Goal: Transaction & Acquisition: Purchase product/service

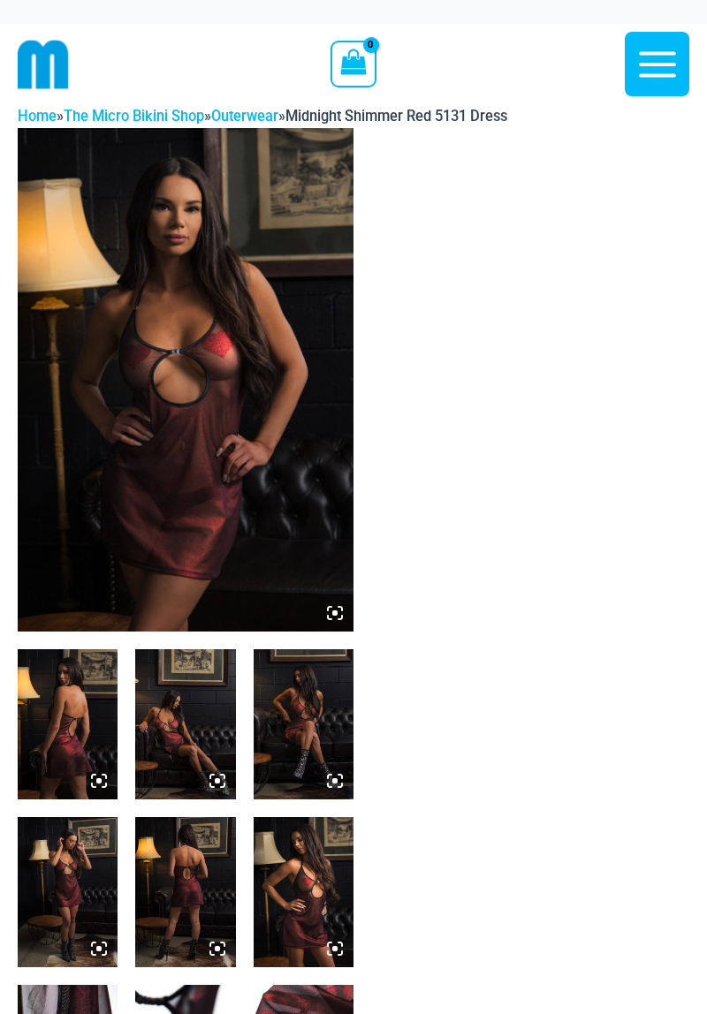
click at [279, 566] on img at bounding box center [186, 379] width 336 height 503
click at [329, 617] on icon at bounding box center [335, 613] width 16 height 16
click at [339, 617] on icon at bounding box center [335, 613] width 16 height 16
click at [338, 605] on icon at bounding box center [335, 613] width 16 height 16
click at [104, 775] on icon at bounding box center [99, 781] width 16 height 16
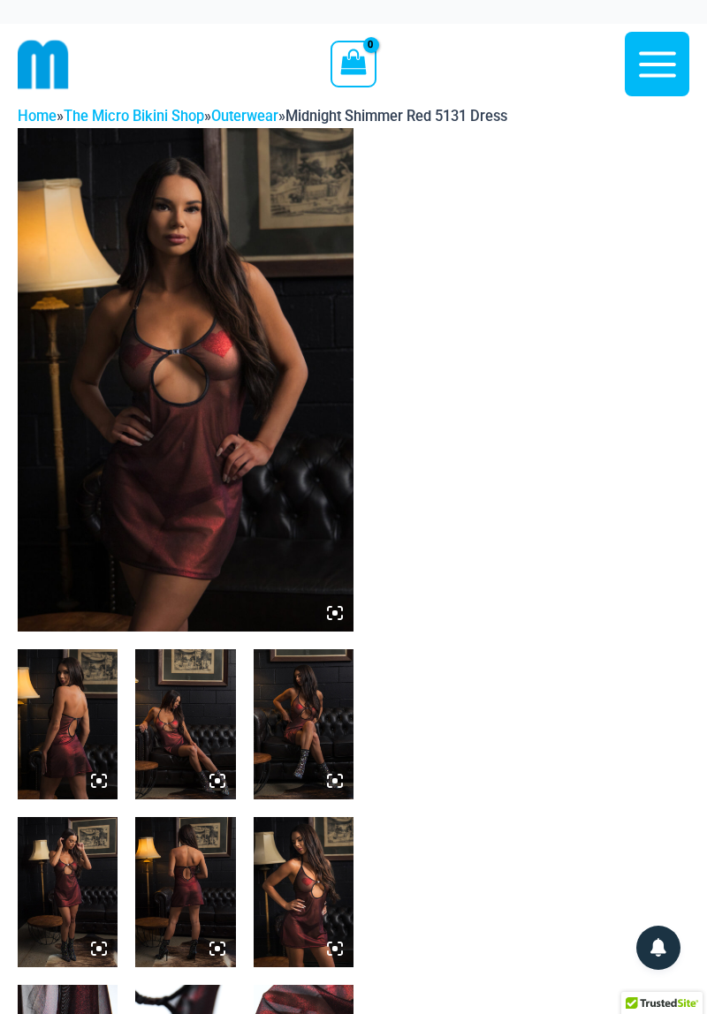
click at [262, 523] on img at bounding box center [186, 379] width 336 height 503
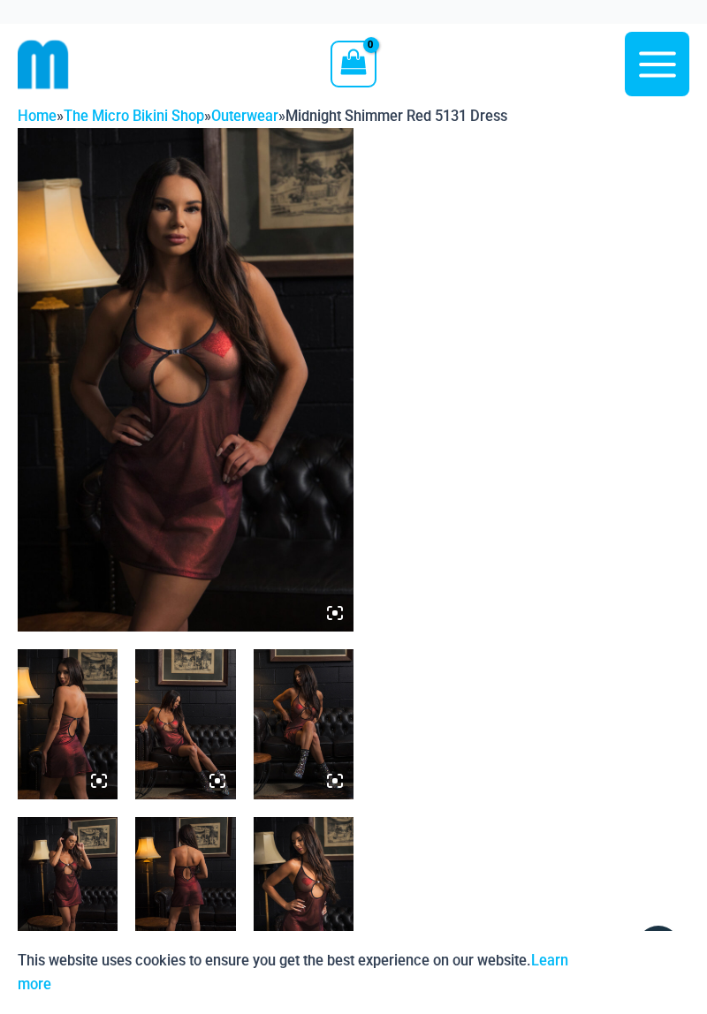
click at [339, 608] on icon at bounding box center [335, 613] width 16 height 16
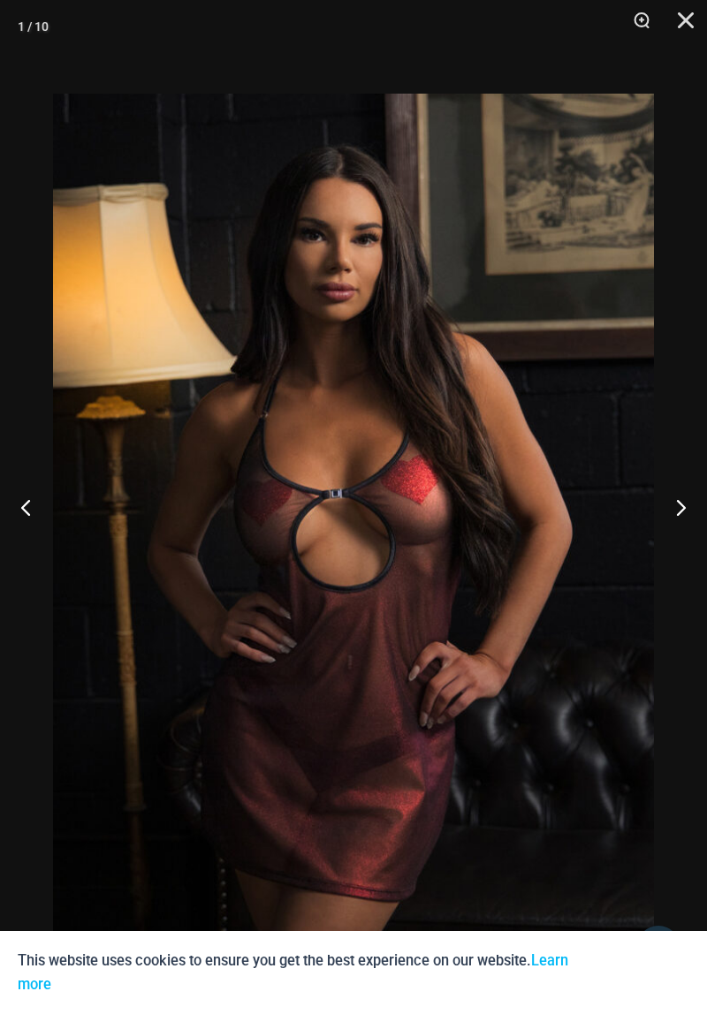
click at [673, 548] on button "Next" at bounding box center [673, 507] width 66 height 88
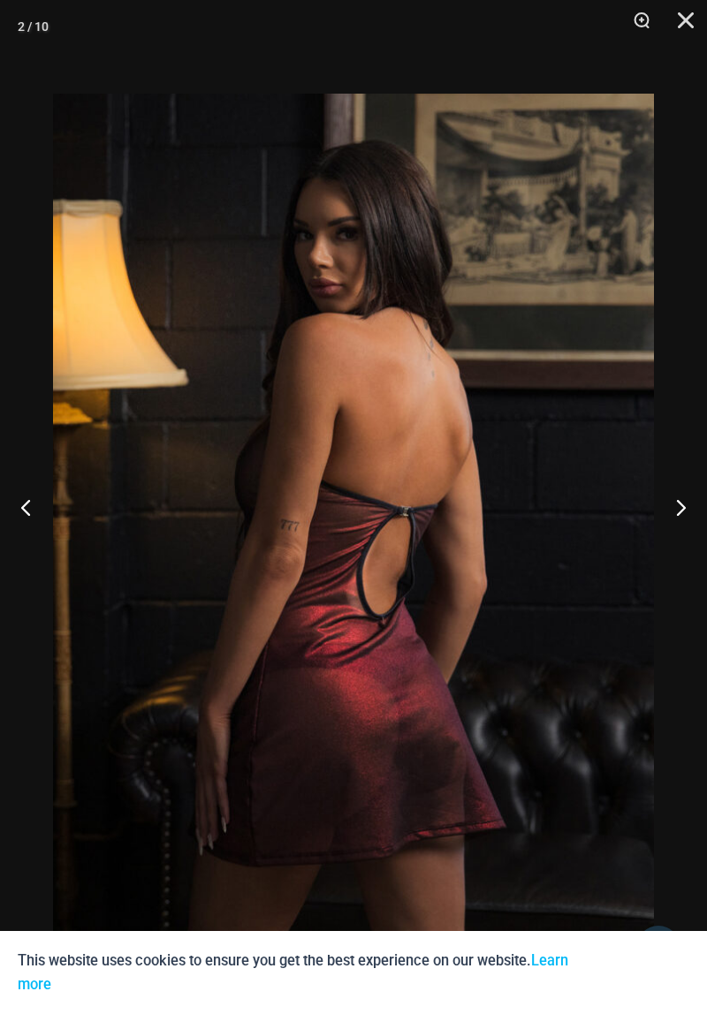
click at [672, 548] on button "Next" at bounding box center [673, 507] width 66 height 88
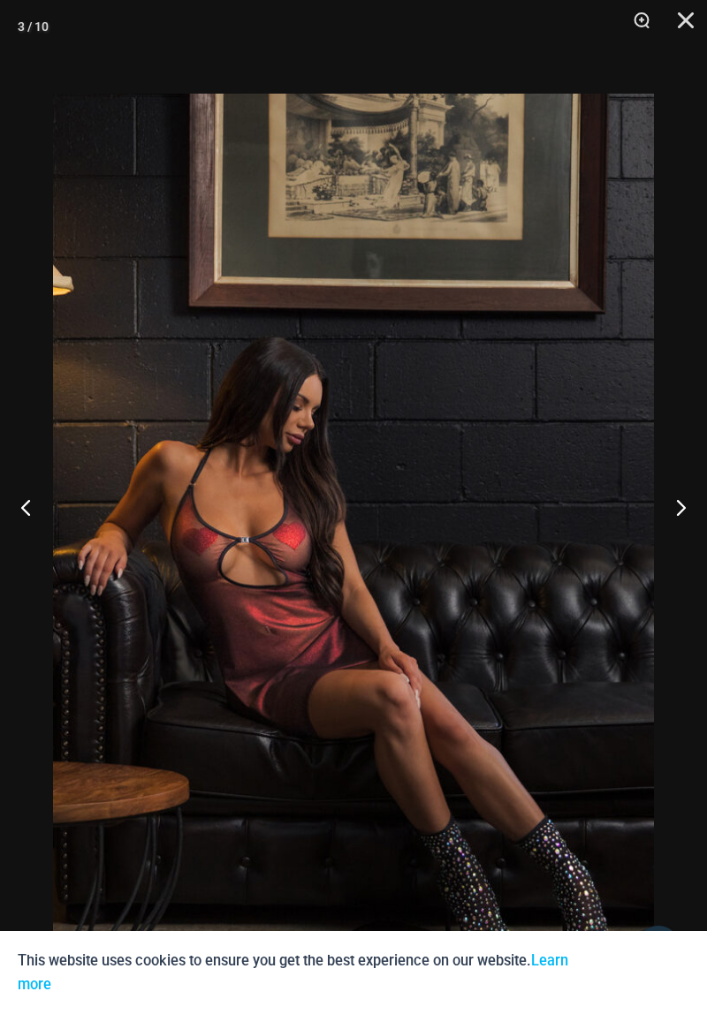
click at [662, 551] on button "Next" at bounding box center [673, 507] width 66 height 88
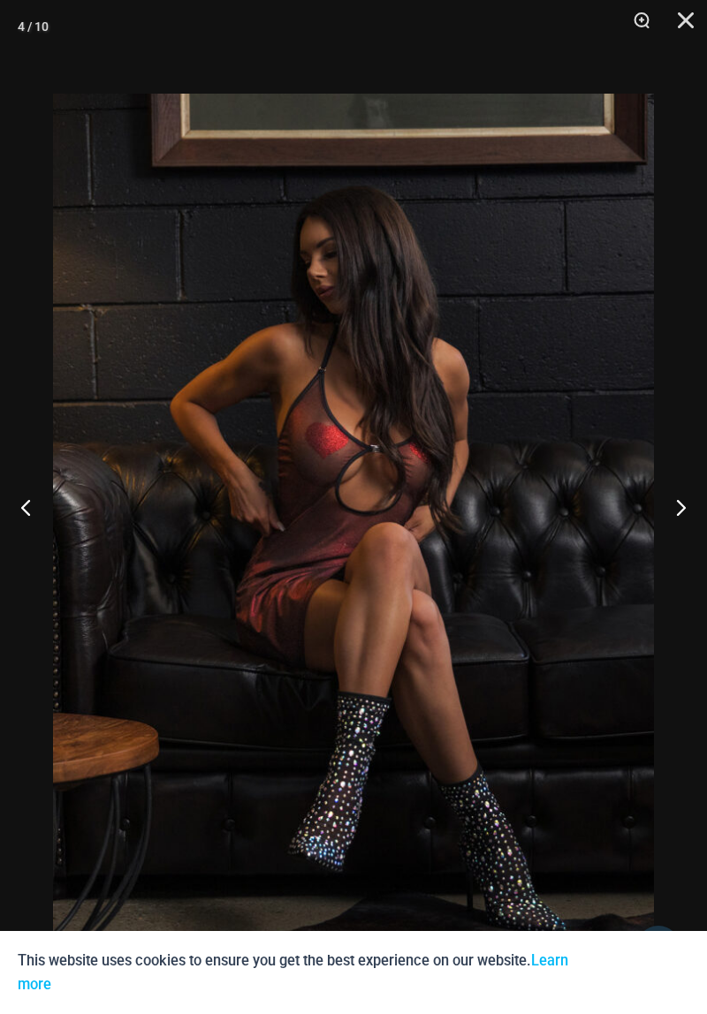
click at [657, 551] on button "Next" at bounding box center [673, 507] width 66 height 88
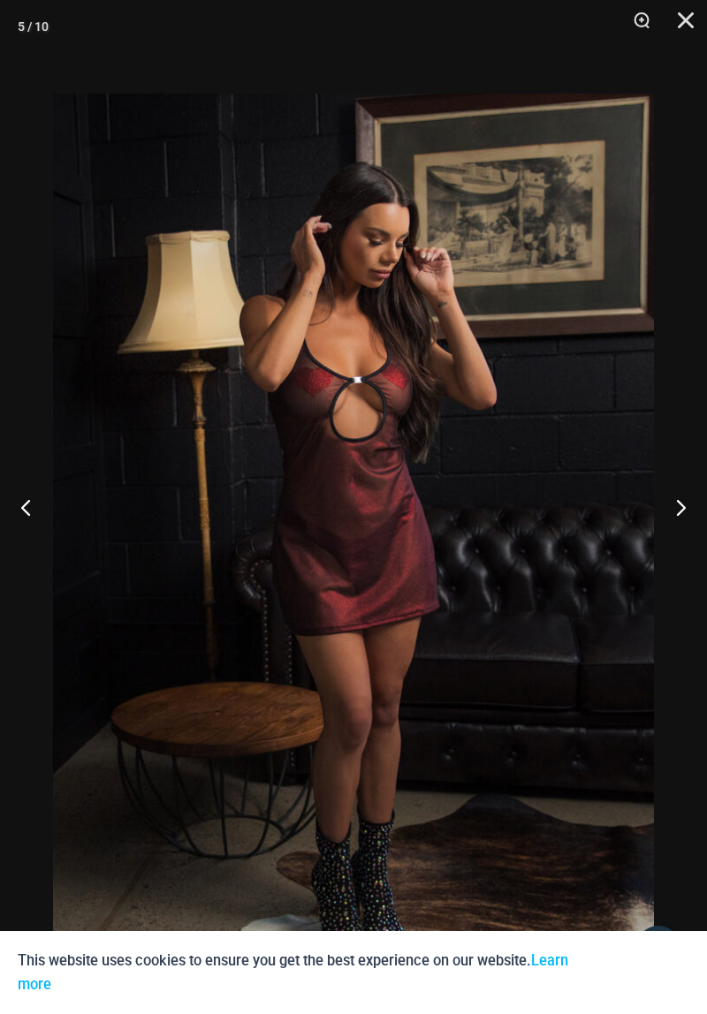
click at [654, 551] on button "Next" at bounding box center [673, 507] width 66 height 88
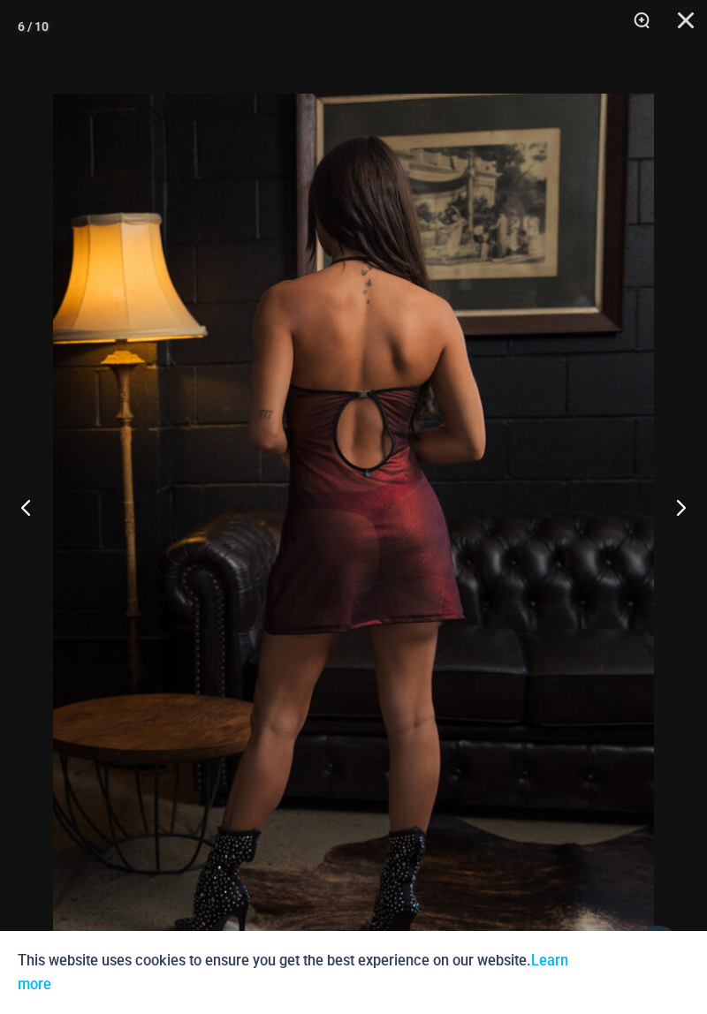
click at [670, 551] on button "Next" at bounding box center [673, 507] width 66 height 88
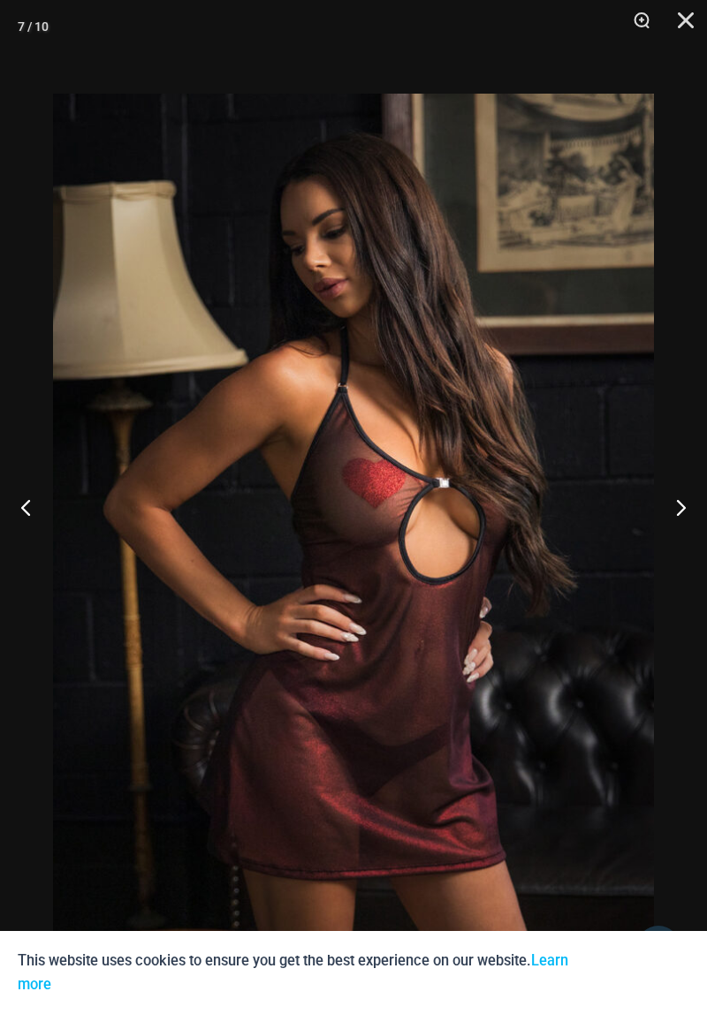
click at [671, 551] on button "Next" at bounding box center [673, 507] width 66 height 88
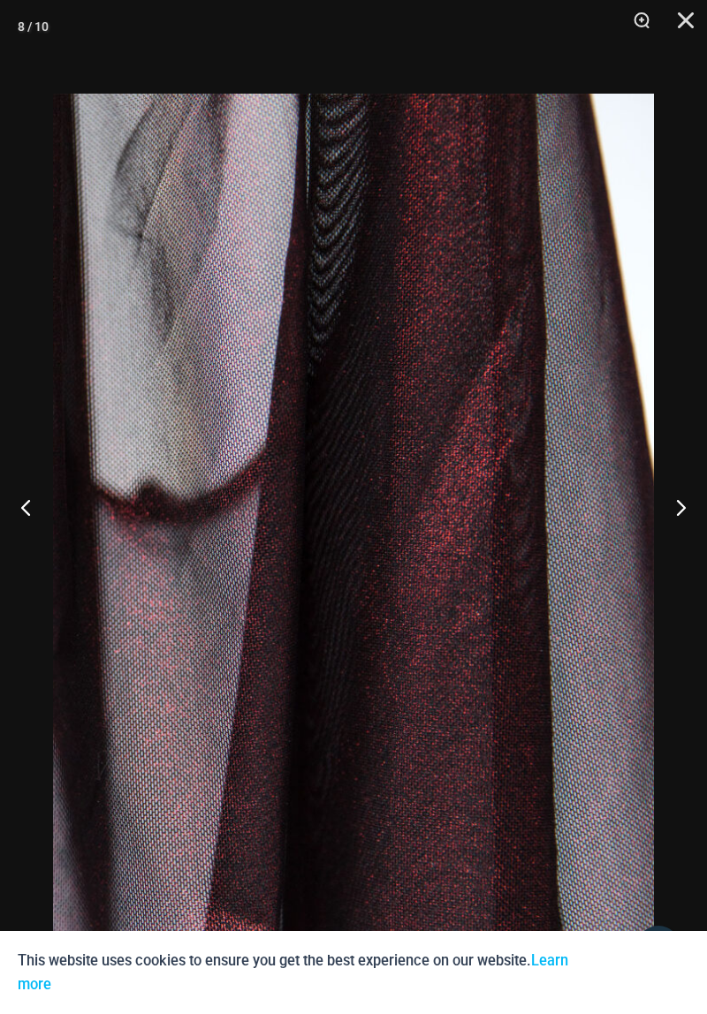
click at [665, 551] on button "Next" at bounding box center [673, 507] width 66 height 88
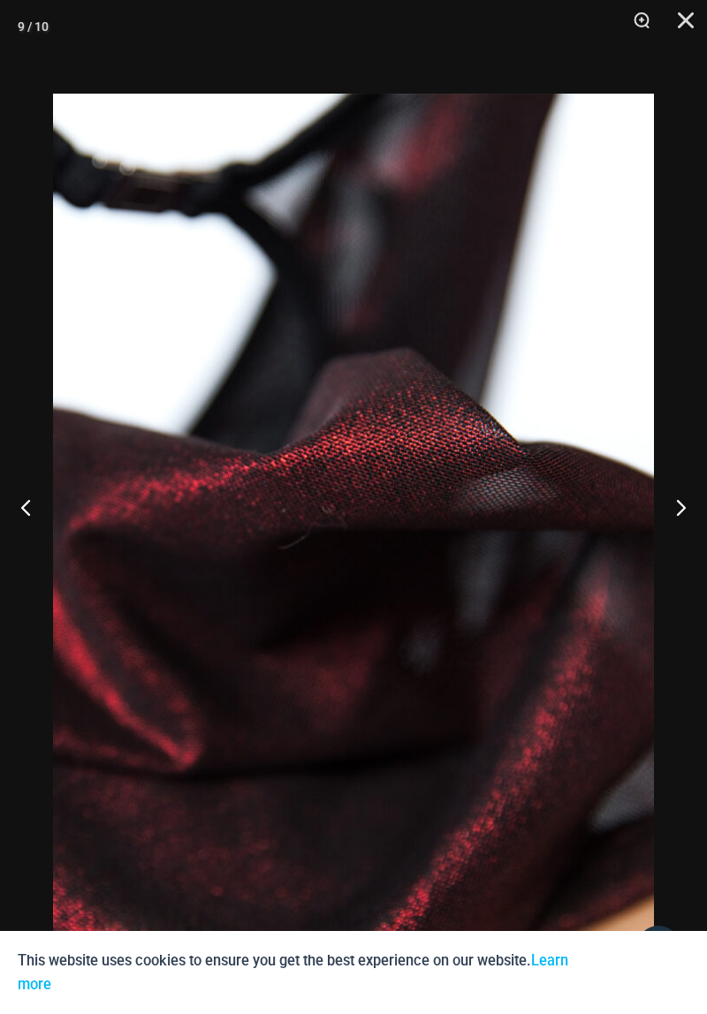
click at [662, 551] on button "Next" at bounding box center [673, 507] width 66 height 88
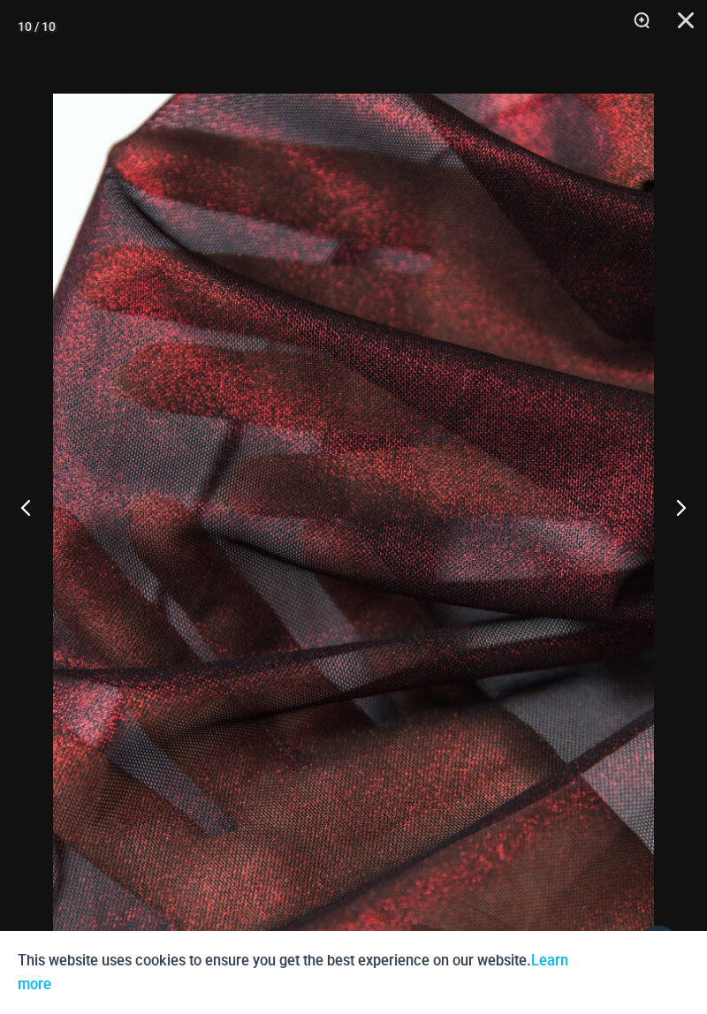
click at [657, 551] on button "Next" at bounding box center [673, 507] width 66 height 88
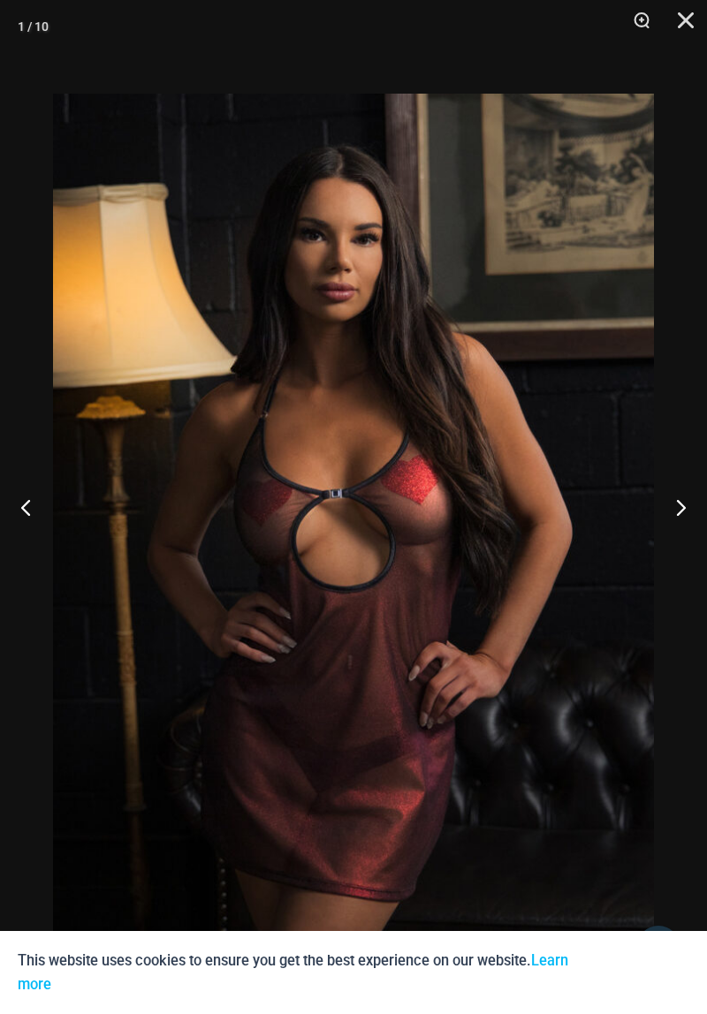
click at [665, 551] on button "Next" at bounding box center [673, 507] width 66 height 88
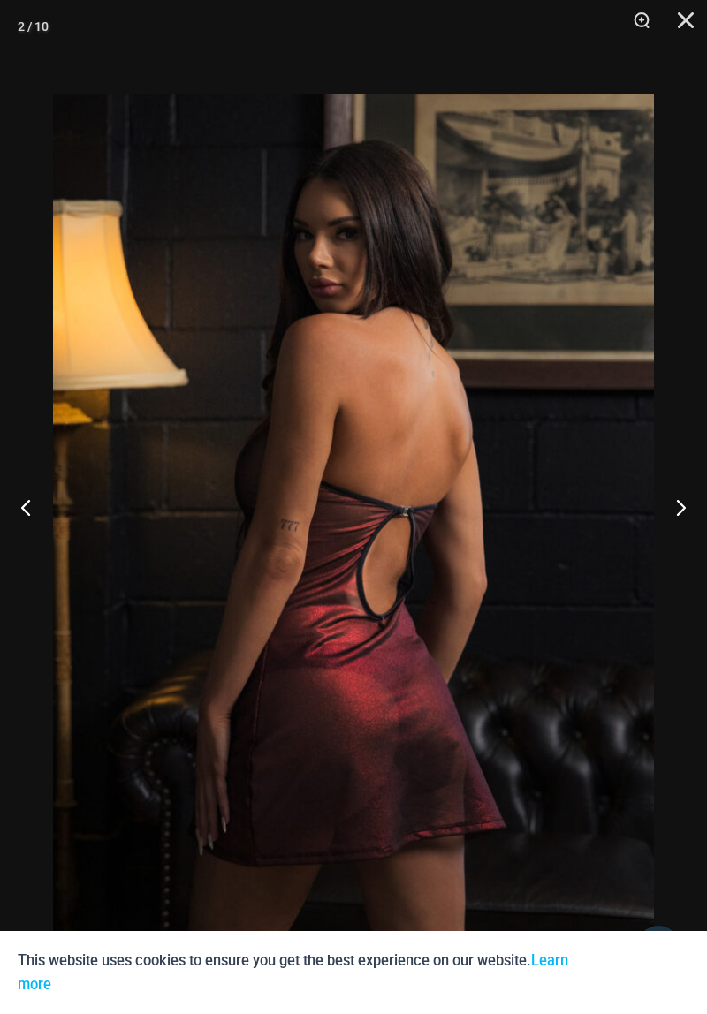
click at [666, 551] on button "Next" at bounding box center [673, 507] width 66 height 88
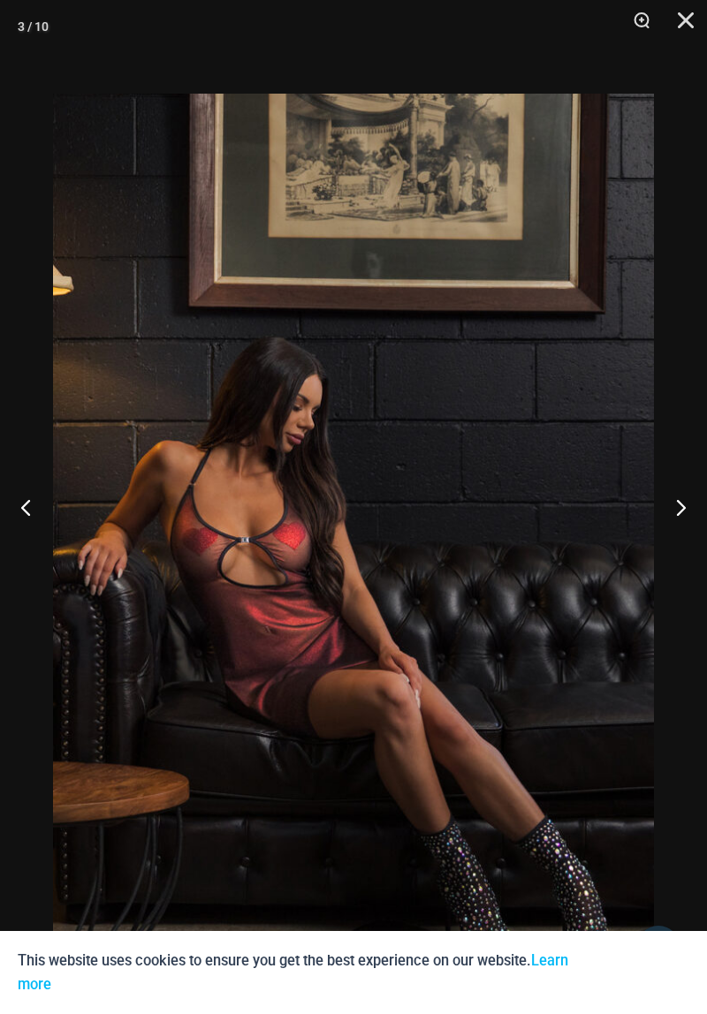
click at [34, 551] on button "Previous" at bounding box center [33, 507] width 66 height 88
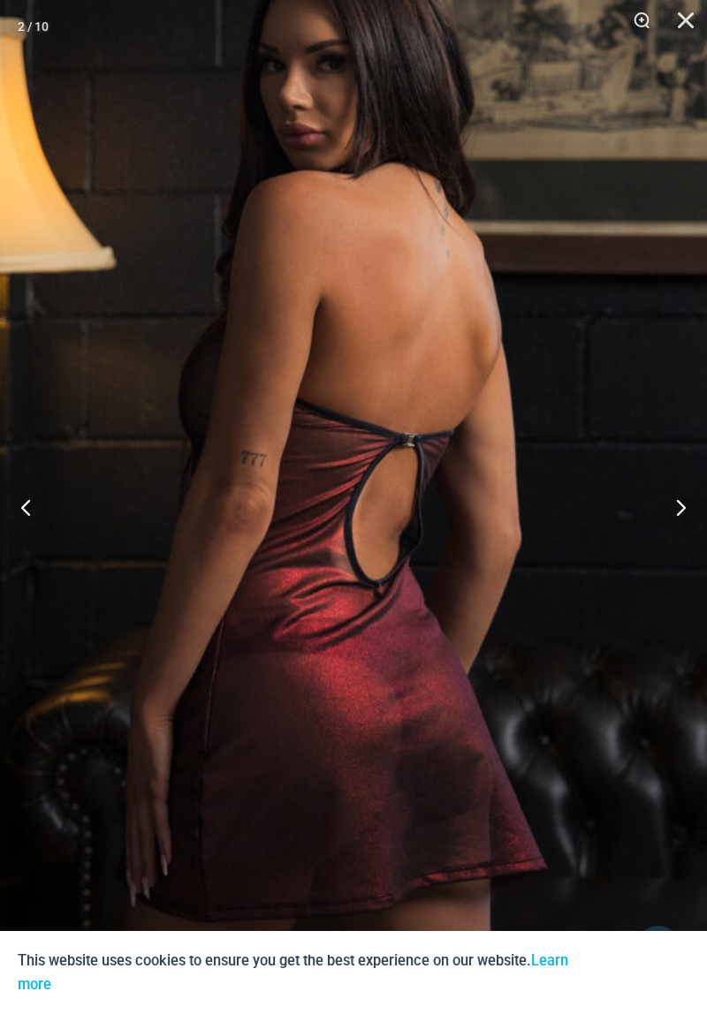
click at [679, 528] on button "Next" at bounding box center [673, 507] width 66 height 88
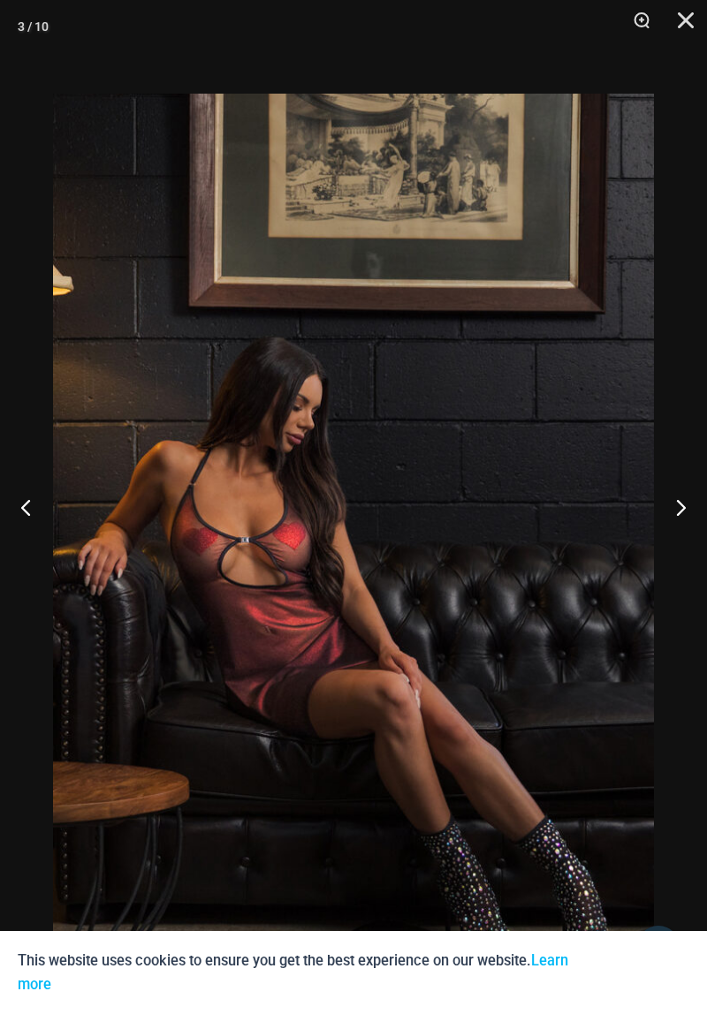
click at [669, 536] on button "Next" at bounding box center [673, 507] width 66 height 88
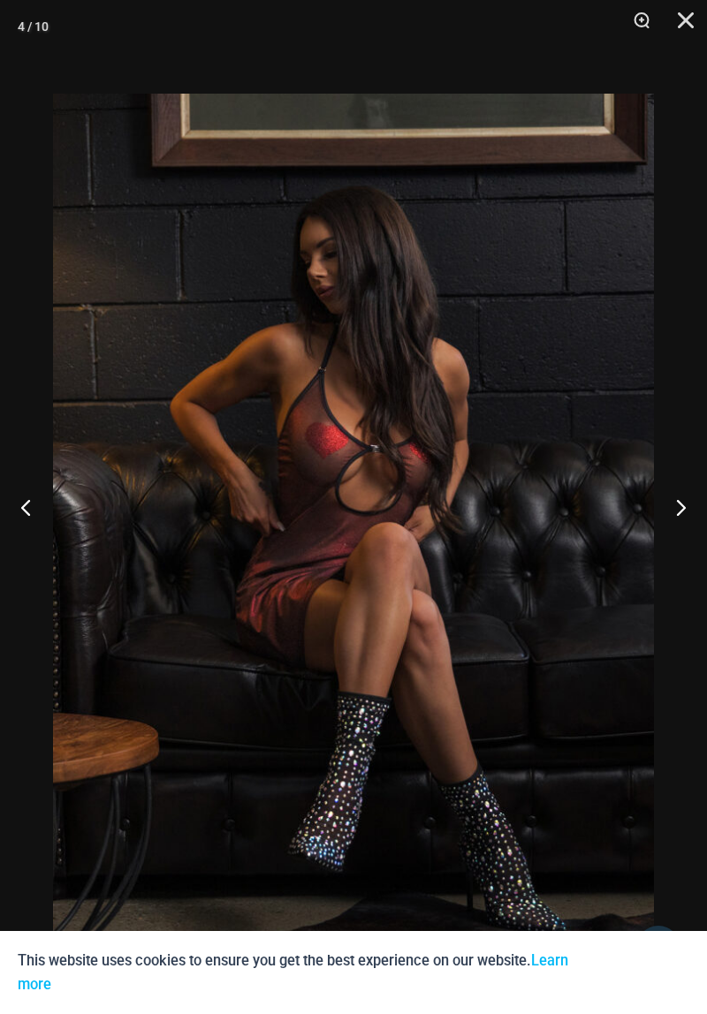
click at [671, 530] on button "Next" at bounding box center [673, 507] width 66 height 88
